Goal: Communication & Community: Participate in discussion

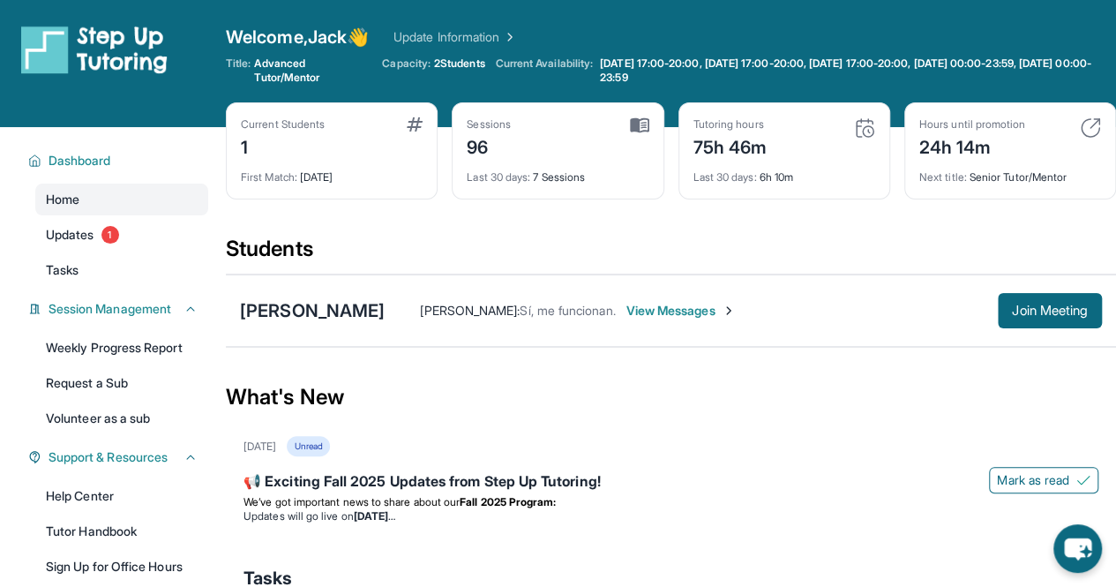
click at [92, 239] on span "Updates" at bounding box center [70, 235] width 49 height 18
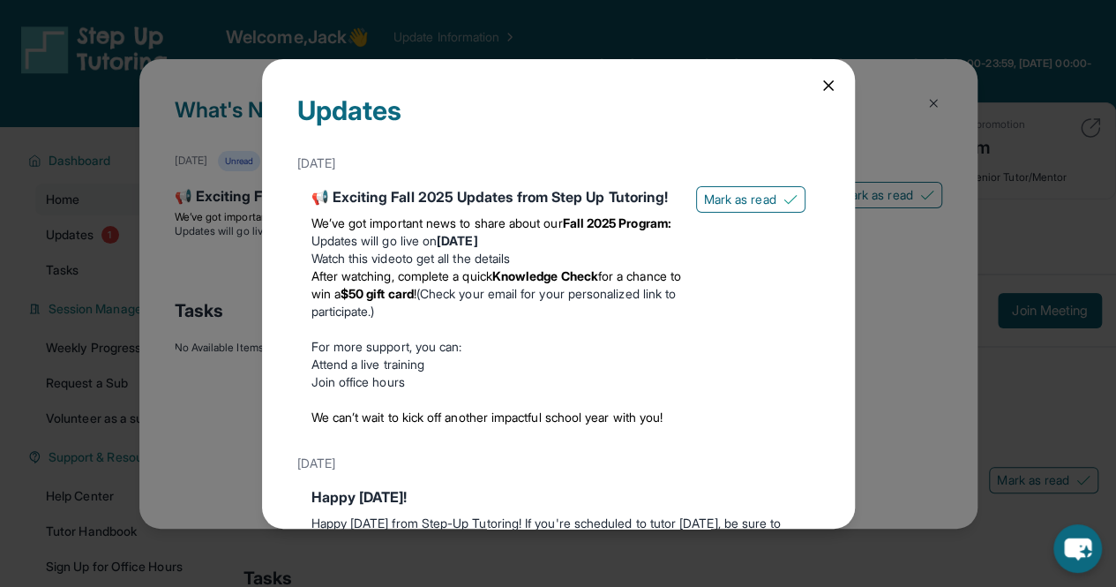
click at [431, 267] on li "Watch this video to get all the details" at bounding box center [496, 259] width 371 height 18
click at [820, 84] on icon at bounding box center [829, 86] width 18 height 18
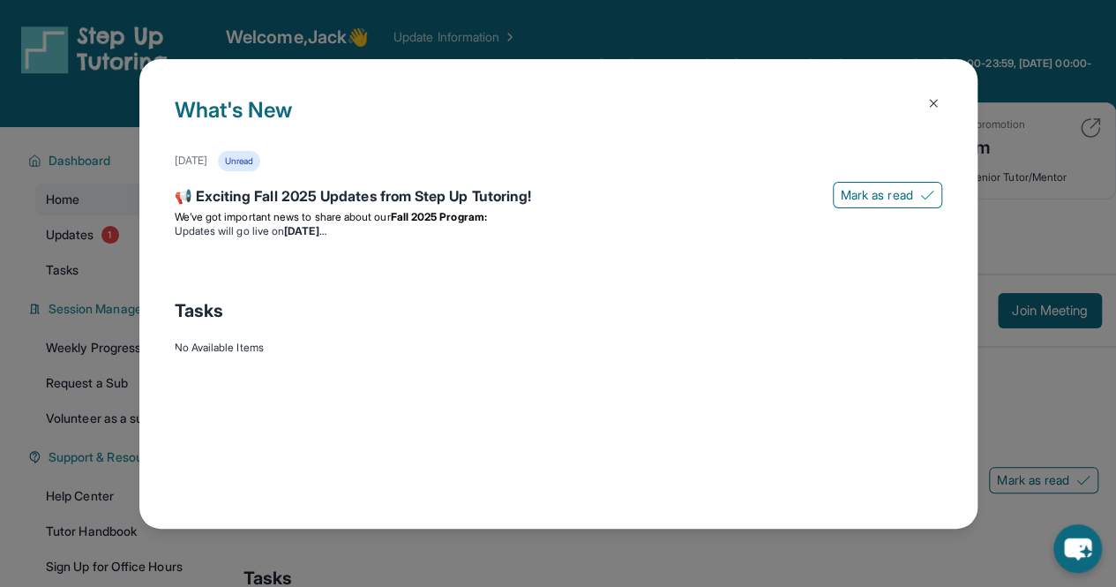
click at [935, 100] on img at bounding box center [933, 103] width 14 height 14
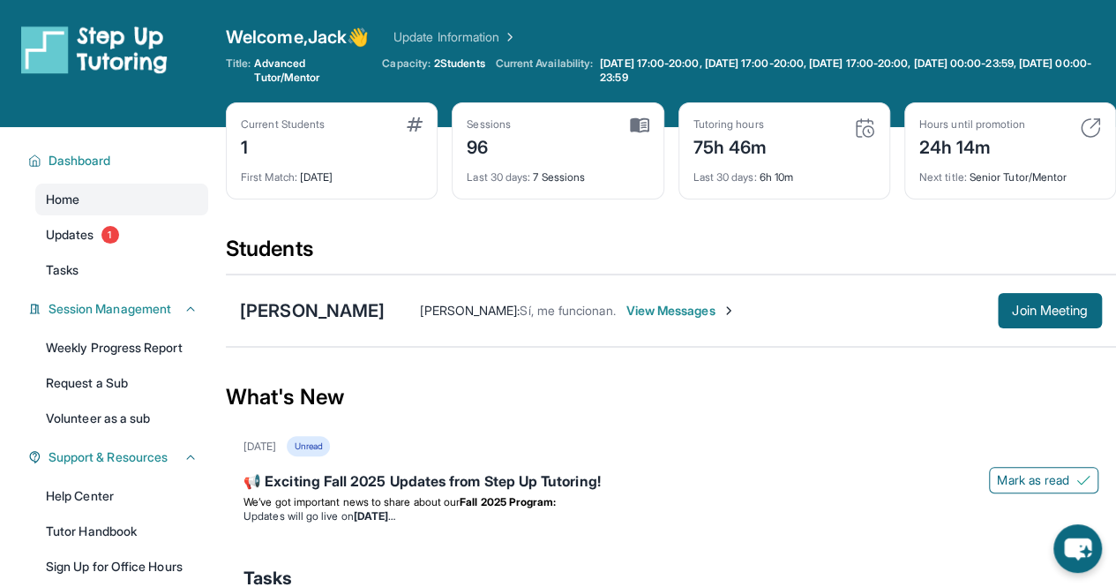
click at [1067, 314] on span "Join Meeting" at bounding box center [1050, 310] width 76 height 11
